Goal: Transaction & Acquisition: Purchase product/service

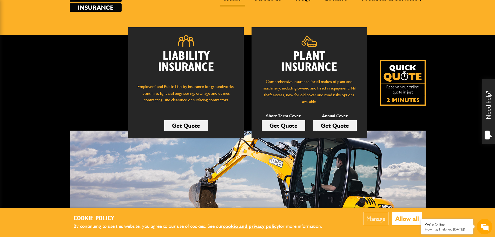
click at [282, 122] on link "Get Quote" at bounding box center [284, 125] width 44 height 11
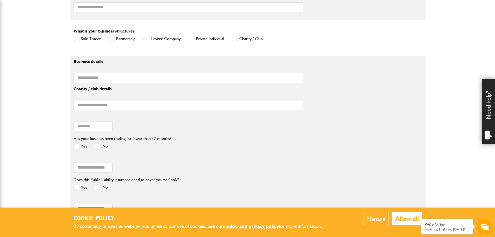
scroll to position [468, 0]
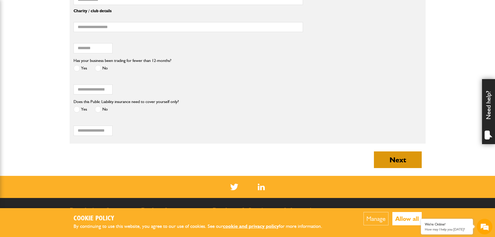
click at [393, 162] on button "Next" at bounding box center [398, 159] width 48 height 17
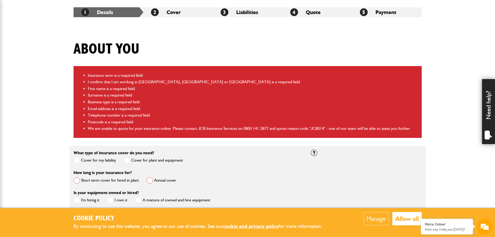
scroll to position [78, 0]
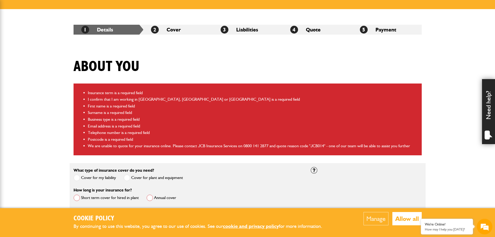
click at [174, 32] on li "2 Cover" at bounding box center [178, 30] width 70 height 10
click at [153, 30] on span "2" at bounding box center [155, 30] width 8 height 8
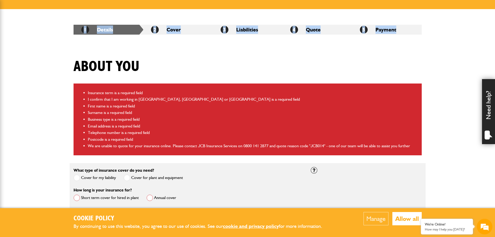
click at [153, 30] on span "2" at bounding box center [155, 30] width 8 height 8
click at [200, 42] on div "1 Details 2 Cover 3 Liabilities 4 Quote 5 Payment" at bounding box center [248, 29] width 356 height 41
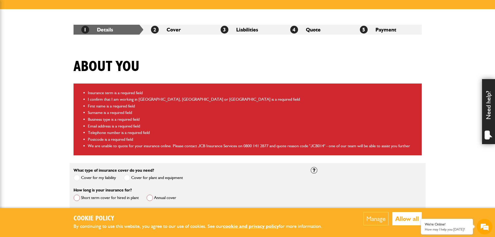
scroll to position [0, 0]
click at [168, 29] on li "2 Cover" at bounding box center [178, 30] width 70 height 10
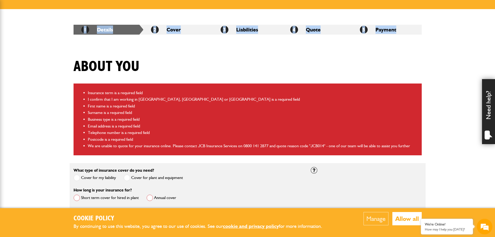
click at [168, 29] on li "2 Cover" at bounding box center [178, 30] width 70 height 10
click at [176, 45] on div "1 Details 2 Cover 3 Liabilities 4 Quote 5 Payment" at bounding box center [248, 29] width 356 height 41
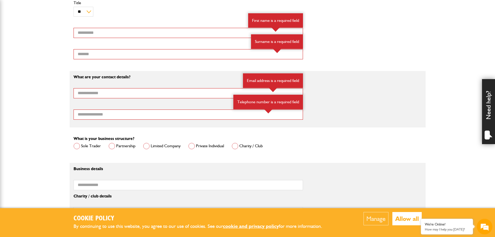
scroll to position [208, 0]
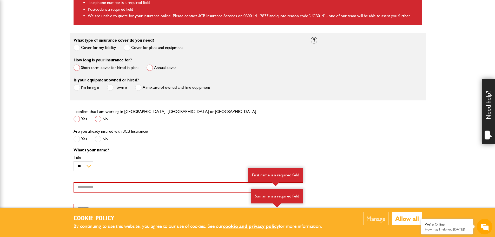
click at [408, 220] on button "Allow all" at bounding box center [407, 218] width 29 height 13
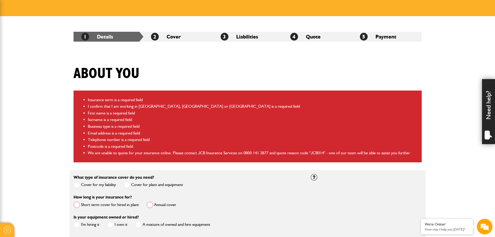
scroll to position [52, 0]
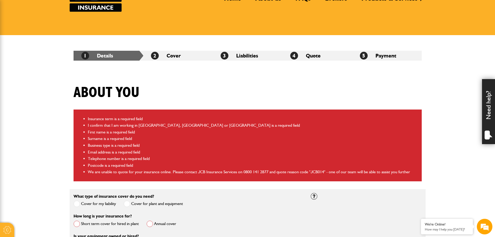
click at [175, 56] on li "2 Cover" at bounding box center [178, 56] width 70 height 10
click at [155, 58] on span "2" at bounding box center [155, 56] width 8 height 8
click at [189, 88] on div "About you" at bounding box center [248, 96] width 356 height 25
drag, startPoint x: 160, startPoint y: 55, endPoint x: 166, endPoint y: 60, distance: 8.7
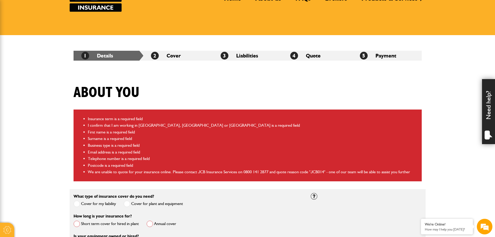
click at [160, 55] on li "2 Cover" at bounding box center [178, 56] width 70 height 10
click at [177, 57] on li "2 Cover" at bounding box center [178, 56] width 70 height 10
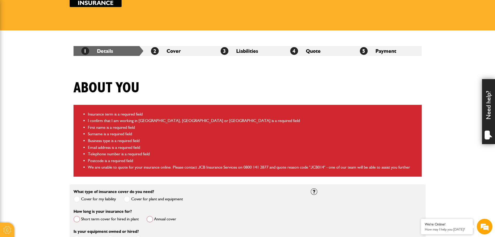
scroll to position [0, 0]
